Goal: Task Accomplishment & Management: Manage account settings

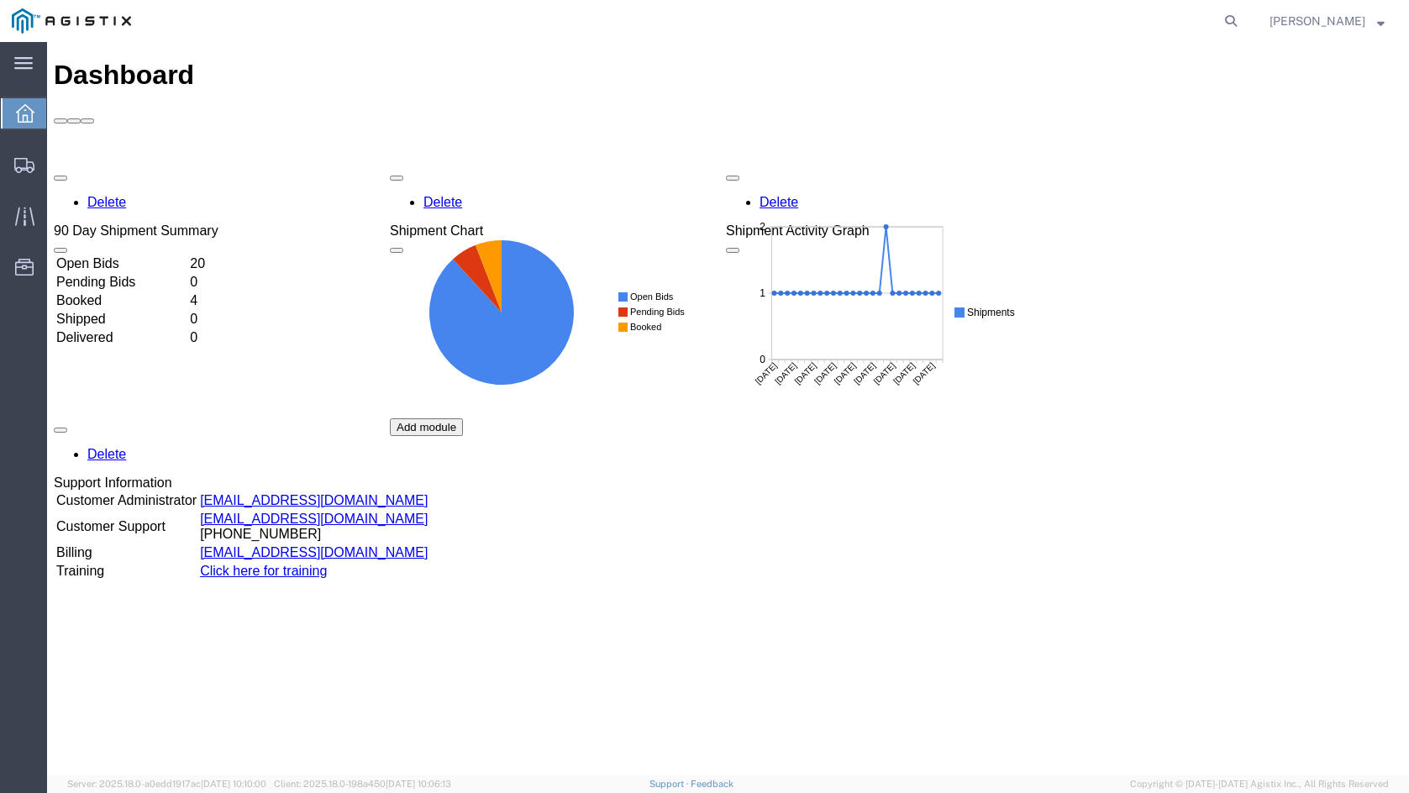
click at [187, 255] on td "Open Bids" at bounding box center [121, 263] width 132 height 17
click at [216, 255] on td "20" at bounding box center [202, 263] width 27 height 17
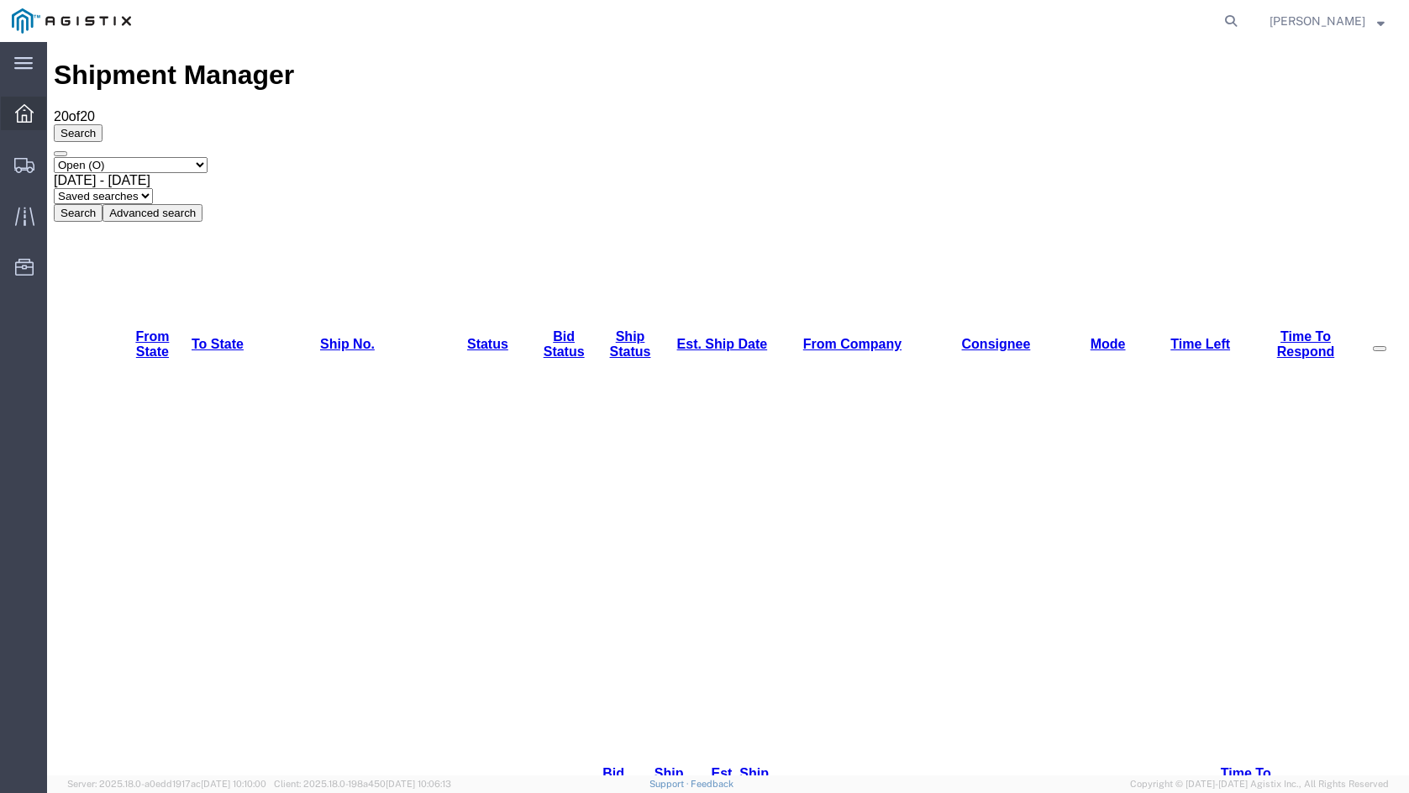
click at [26, 103] on div at bounding box center [24, 114] width 47 height 34
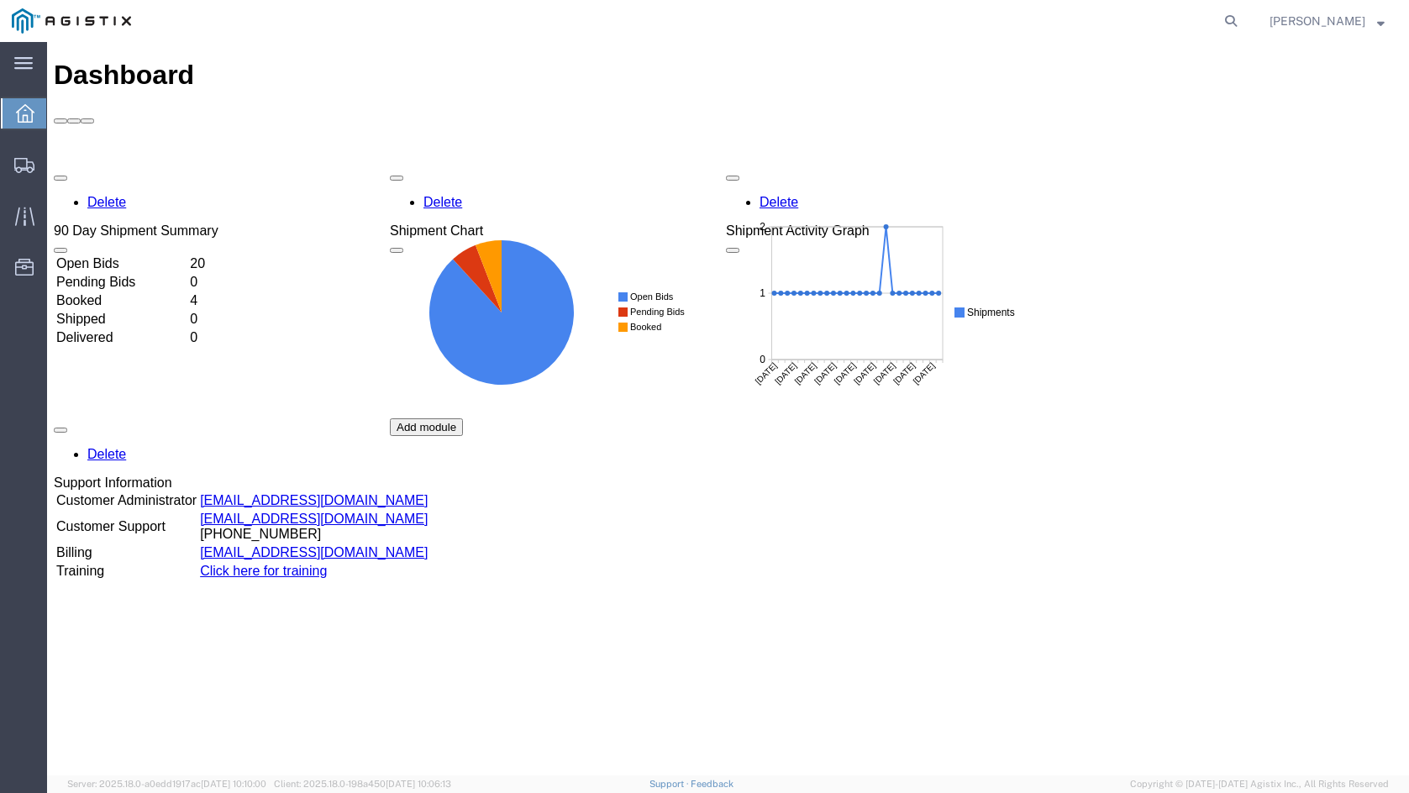
click at [187, 292] on td "Booked" at bounding box center [121, 300] width 132 height 17
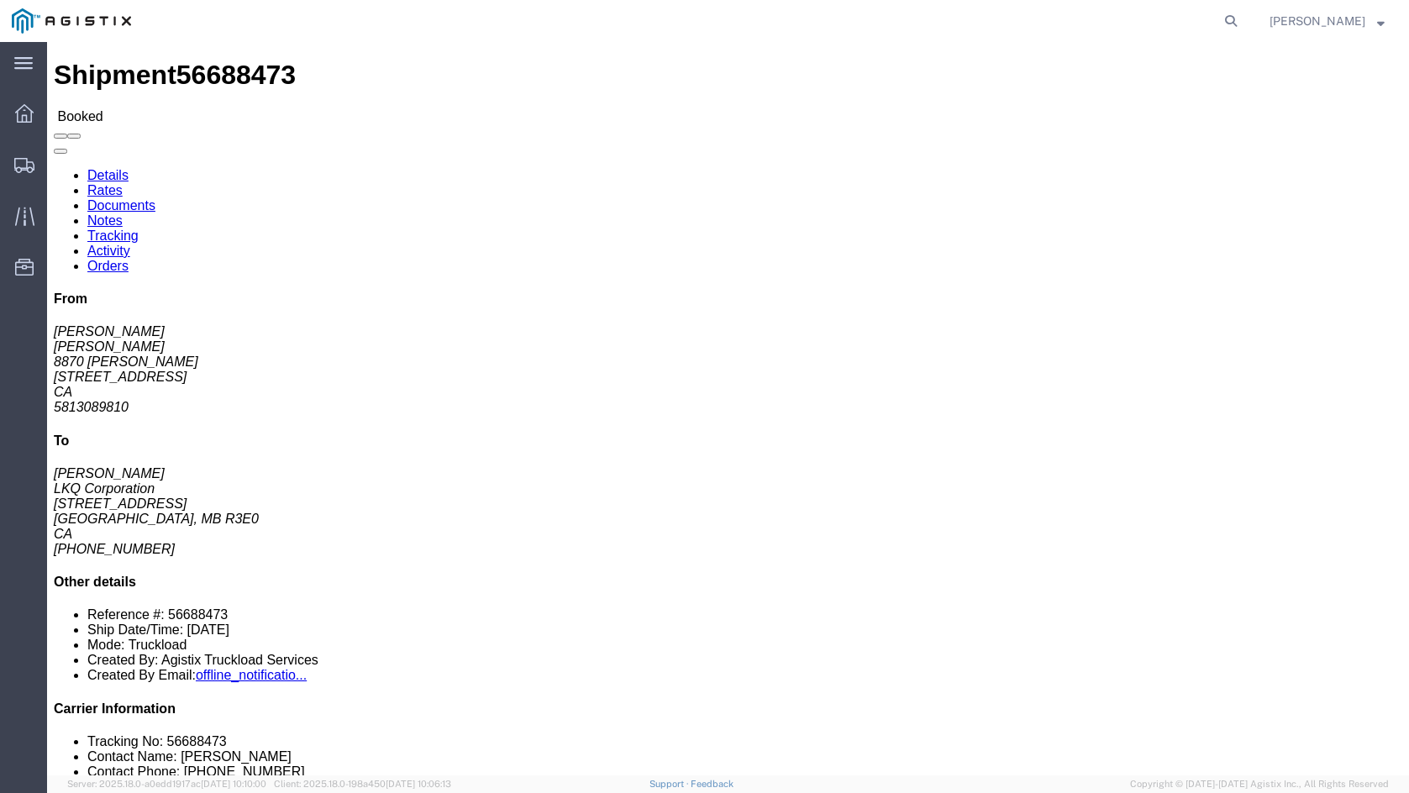
drag, startPoint x: 1170, startPoint y: 323, endPoint x: 1146, endPoint y: 308, distance: 27.5
click address "[PERSON_NAME] LKQ Corporation [STREET_ADDRESS] [PHONE_NUMBER]"
click div "28 Pallet(s) Standard (Not Stackable) Total weight: 30000.00 LBS Carton count: …"
click div "Package Information Total shipment is made up of 28 packages containing 28 piec…"
drag, startPoint x: 638, startPoint y: 485, endPoint x: 621, endPoint y: 480, distance: 17.5
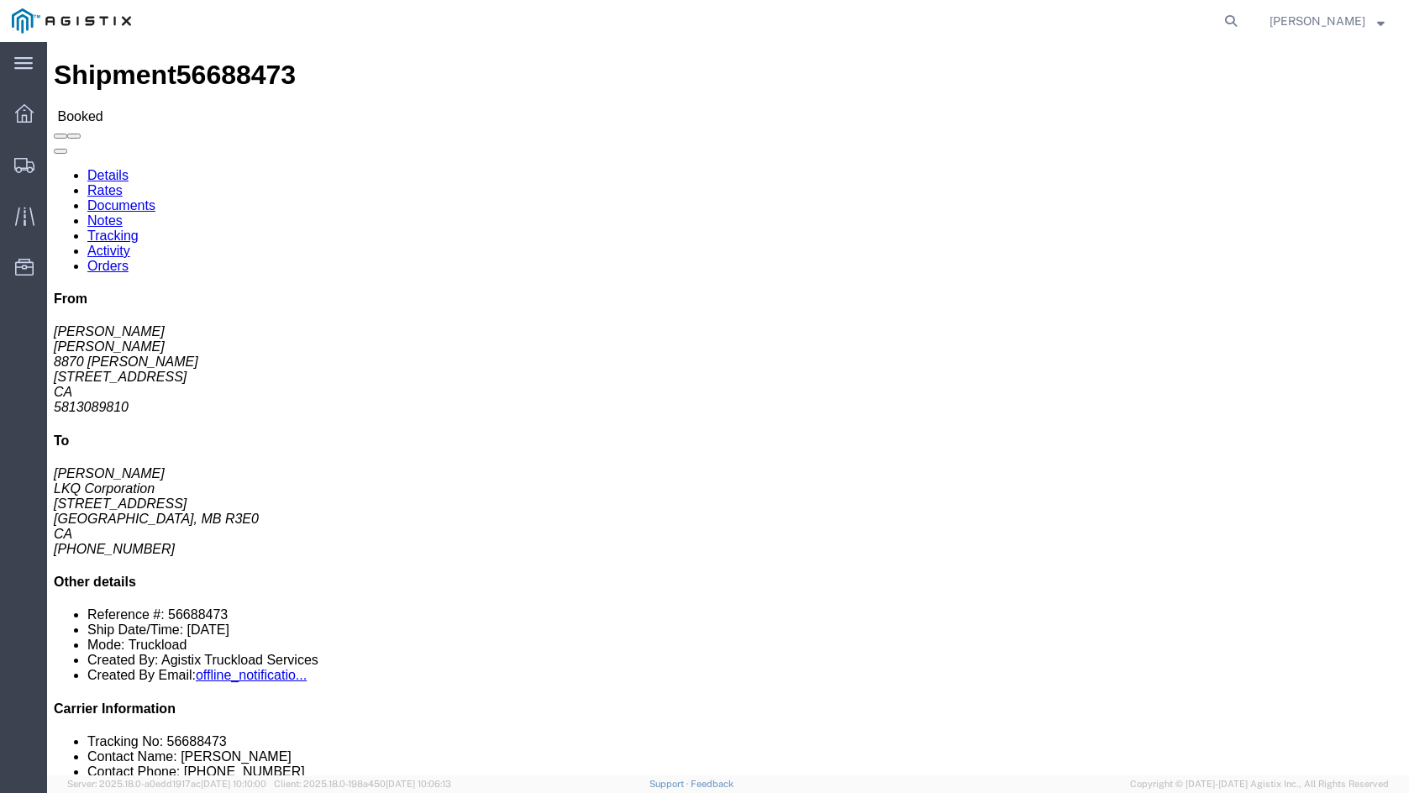
click div "28 Pallet(s) Standard (Not Stackable) Total weight: 30000.00 LBS Carton count: …"
click div "Leg 1 - Truckload Vehicle 1: Standard Dry Van (53 Feet) Number of trucks: 1"
click div "28 Pallet(s) Standard (Not Stackable) Total weight: 30000.00 LBS Carton count: …"
click link "Rates"
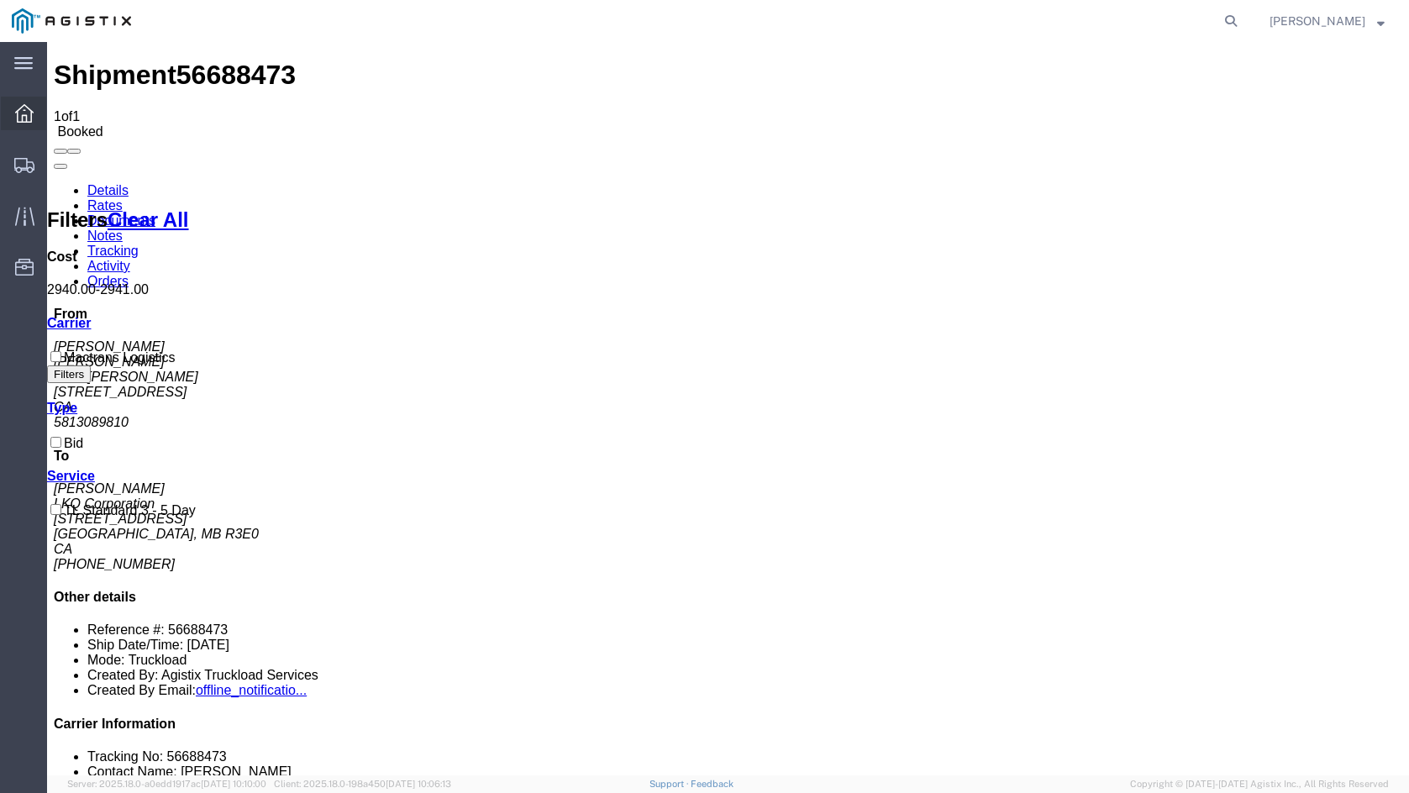
click at [24, 129] on div at bounding box center [24, 114] width 47 height 34
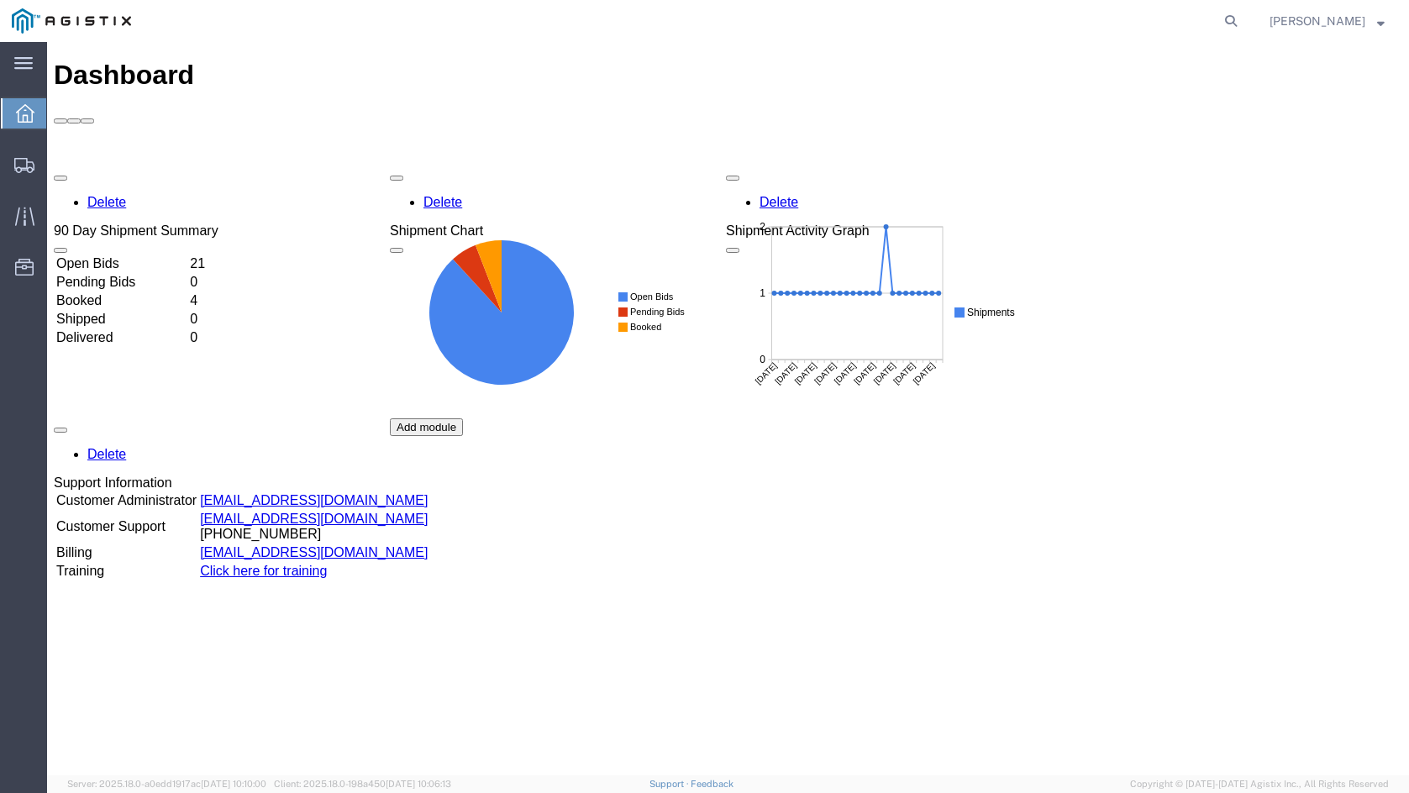
click at [187, 255] on td "Open Bids" at bounding box center [121, 263] width 132 height 17
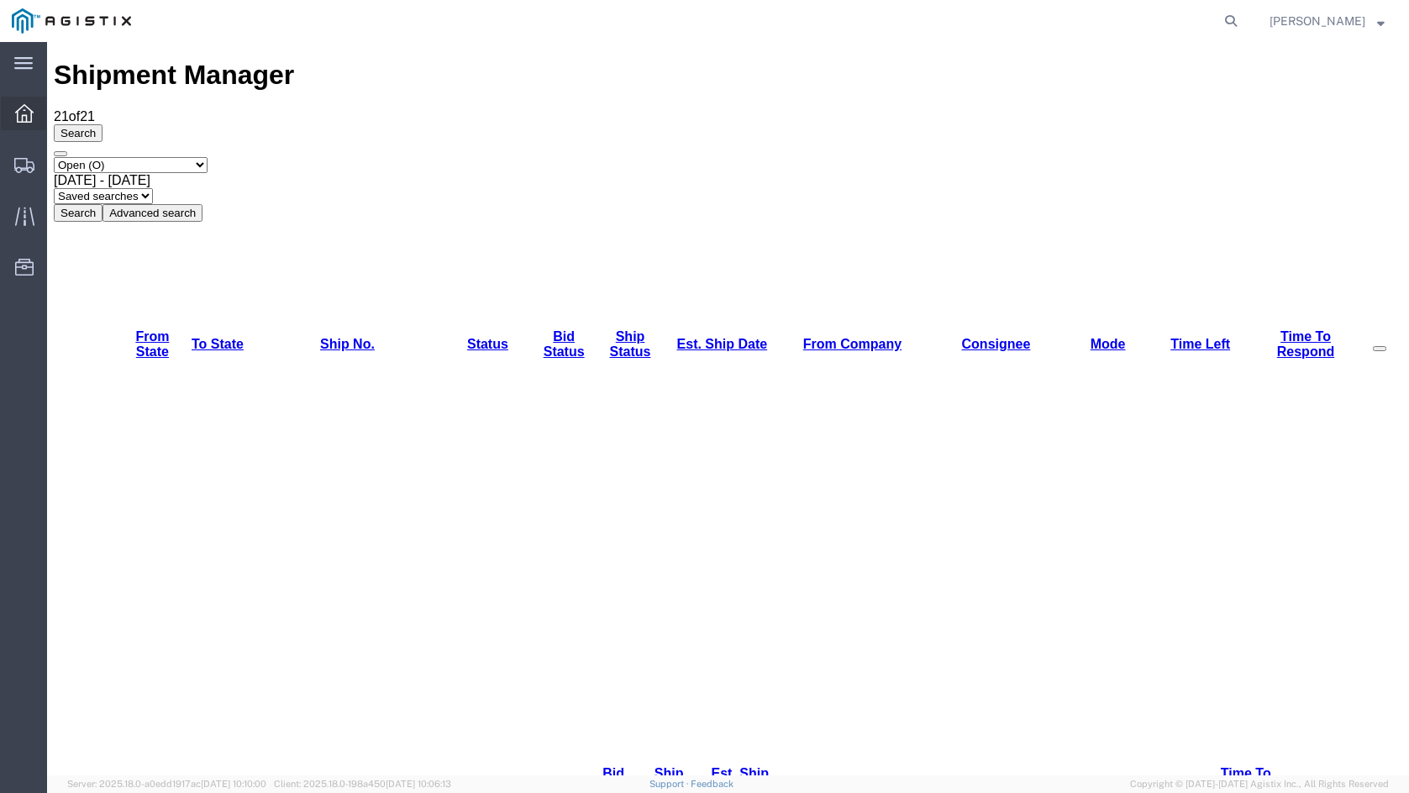
click at [21, 120] on icon at bounding box center [24, 113] width 18 height 18
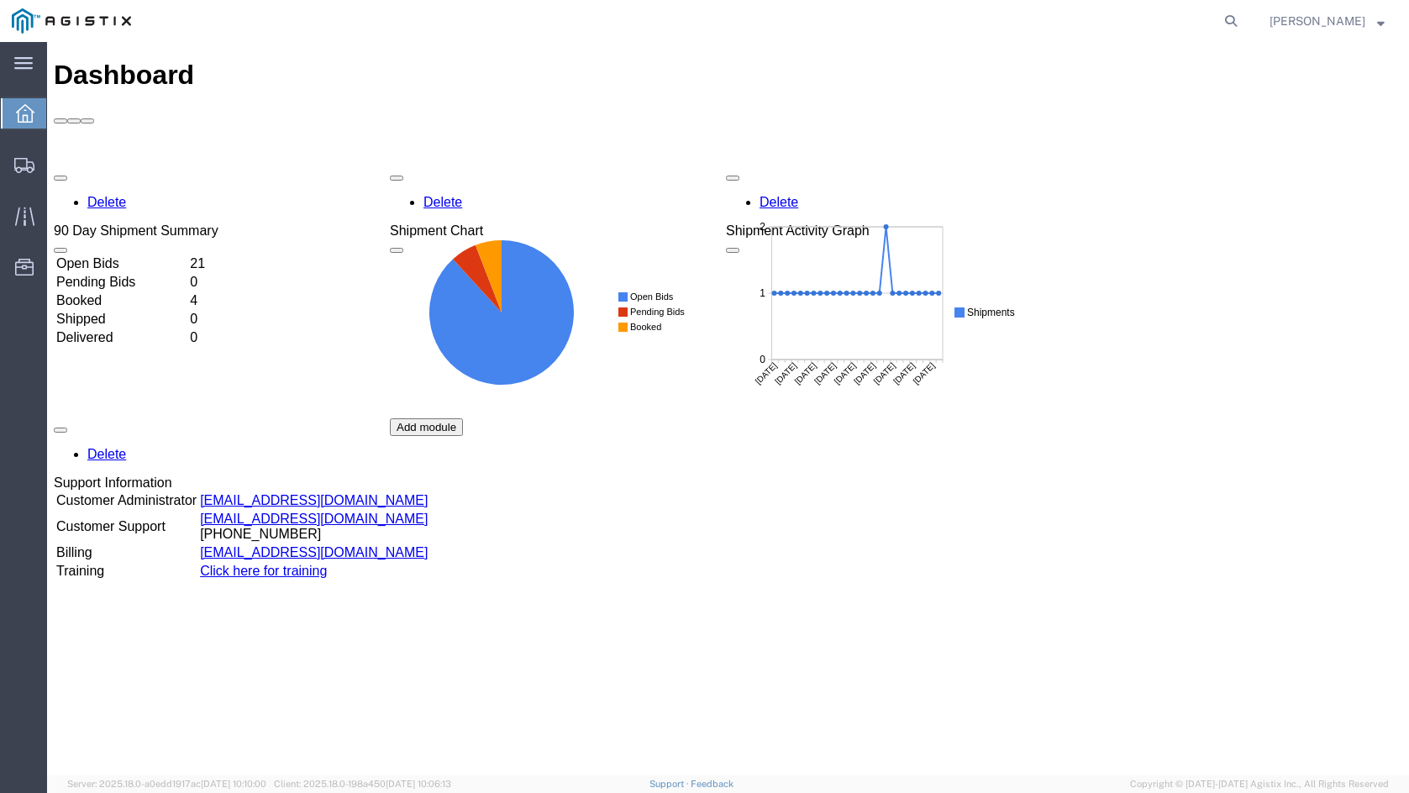
click at [187, 255] on td "Open Bids" at bounding box center [121, 263] width 132 height 17
